Goal: Book appointment/travel/reservation

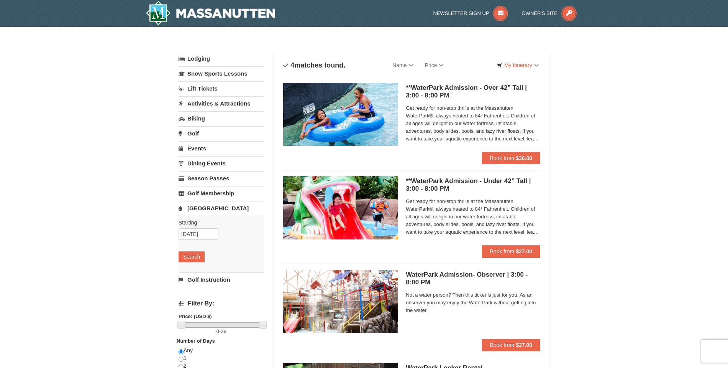
click at [441, 183] on h5 "**WaterPark Admission - Under 42” Tall | 3:00 - 8:00 PM Massanutten Indoor/Outd…" at bounding box center [473, 184] width 134 height 15
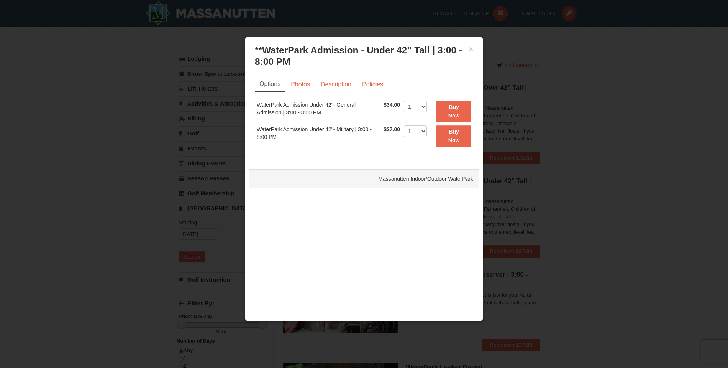
click at [563, 144] on div at bounding box center [364, 184] width 728 height 368
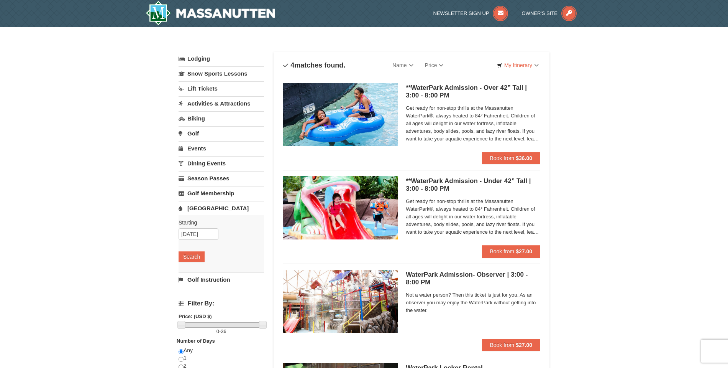
click at [353, 202] on img at bounding box center [340, 207] width 115 height 63
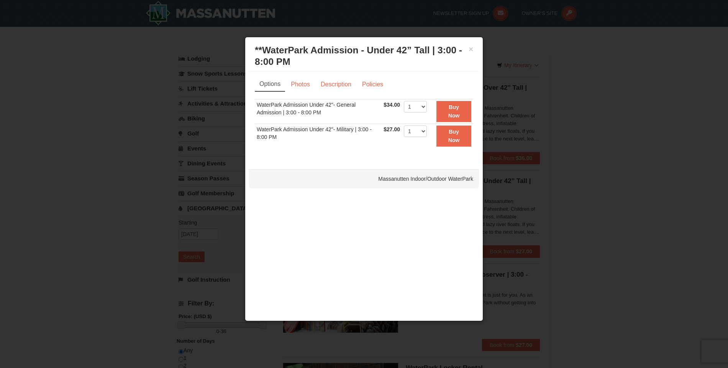
click at [475, 50] on div "× **WaterPark Admission - Under 42” Tall | 3:00 - 8:00 PM Massanutten Indoor/Ou…" at bounding box center [364, 56] width 230 height 30
click at [470, 49] on button "×" at bounding box center [471, 49] width 5 height 8
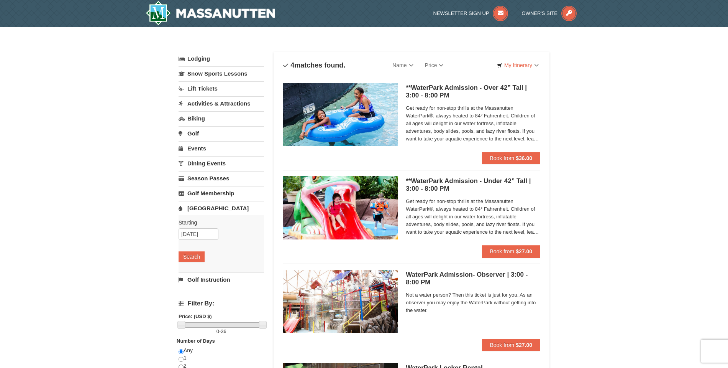
click at [312, 214] on img at bounding box center [340, 207] width 115 height 63
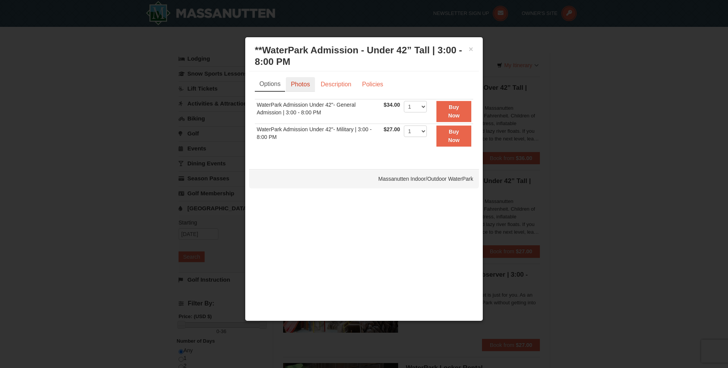
click at [294, 86] on link "Photos" at bounding box center [300, 84] width 29 height 15
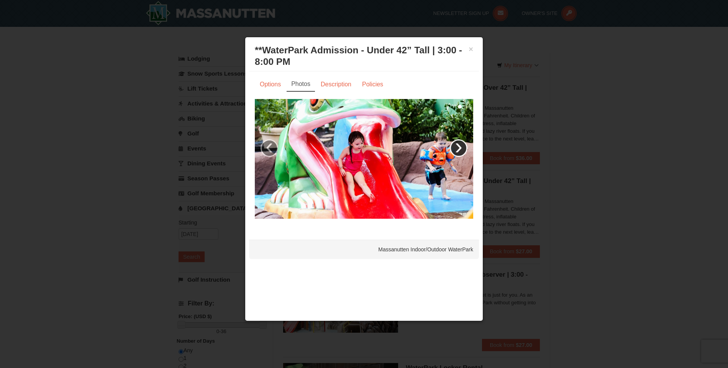
click at [458, 152] on link "›" at bounding box center [459, 148] width 18 height 18
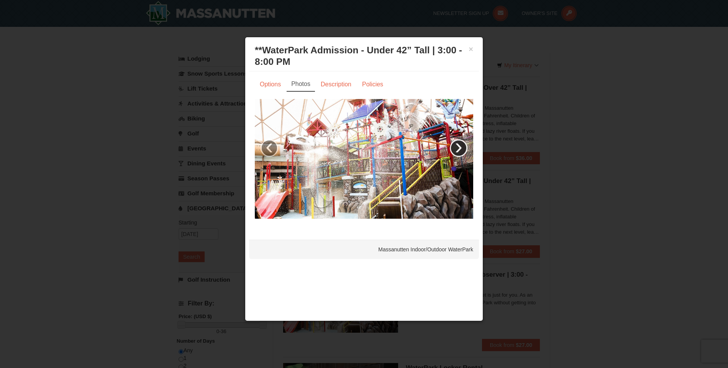
click at [460, 151] on link "›" at bounding box center [459, 148] width 18 height 18
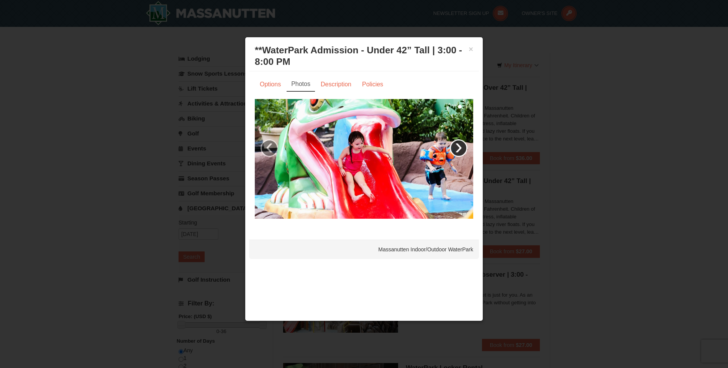
click at [460, 151] on link "›" at bounding box center [459, 148] width 18 height 18
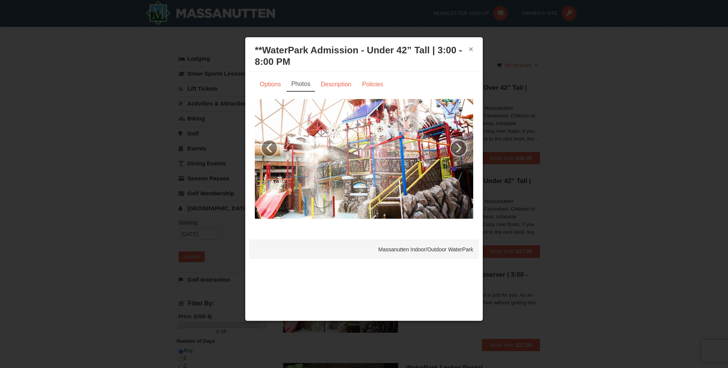
click at [473, 48] on button "×" at bounding box center [471, 49] width 5 height 8
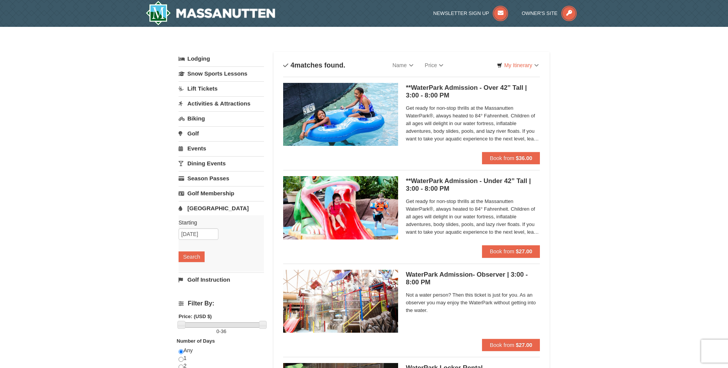
click at [177, 19] on img at bounding box center [211, 13] width 130 height 25
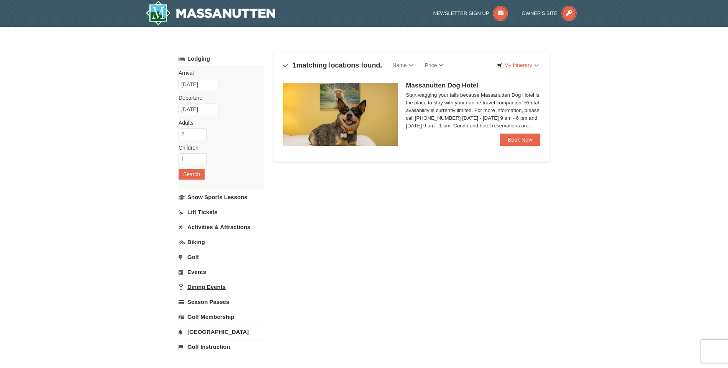
click at [207, 288] on link "Dining Events" at bounding box center [221, 286] width 85 height 14
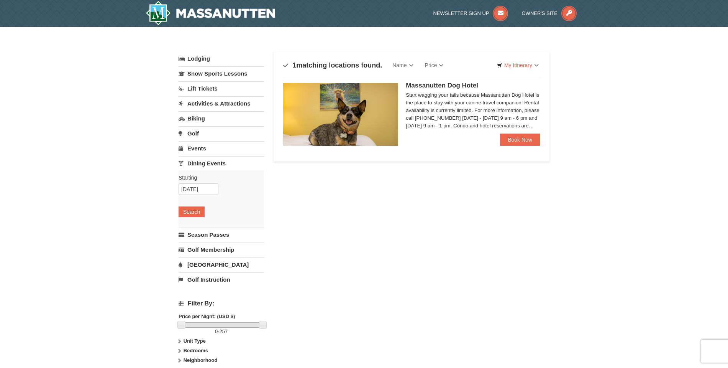
click at [213, 16] on img at bounding box center [211, 13] width 130 height 25
